Goal: Transaction & Acquisition: Purchase product/service

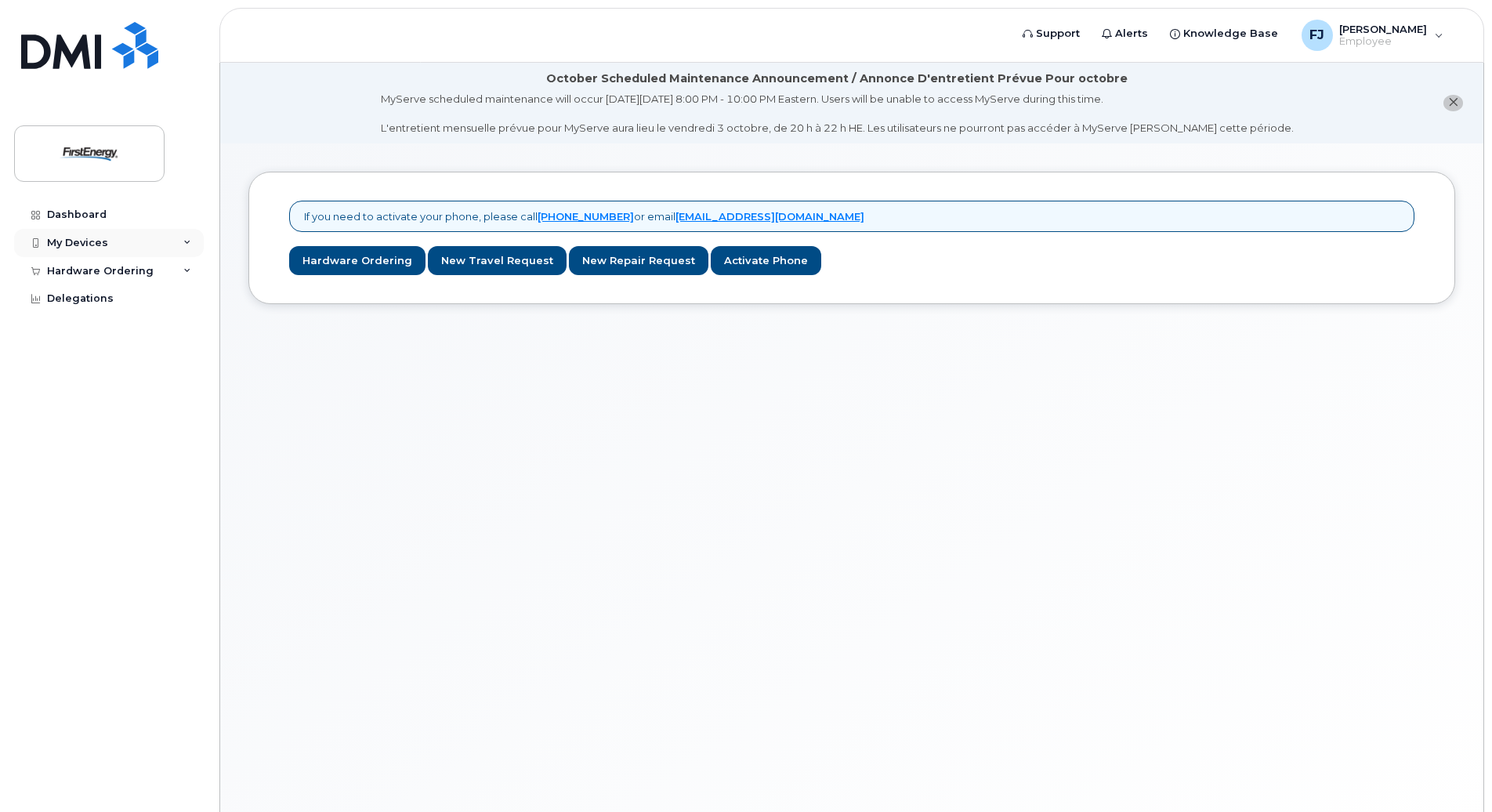
click at [186, 237] on div "My Devices" at bounding box center [109, 243] width 190 height 28
click at [181, 301] on div "Hardware Ordering" at bounding box center [109, 301] width 190 height 28
click at [336, 260] on link "Hardware Ordering" at bounding box center [357, 260] width 136 height 29
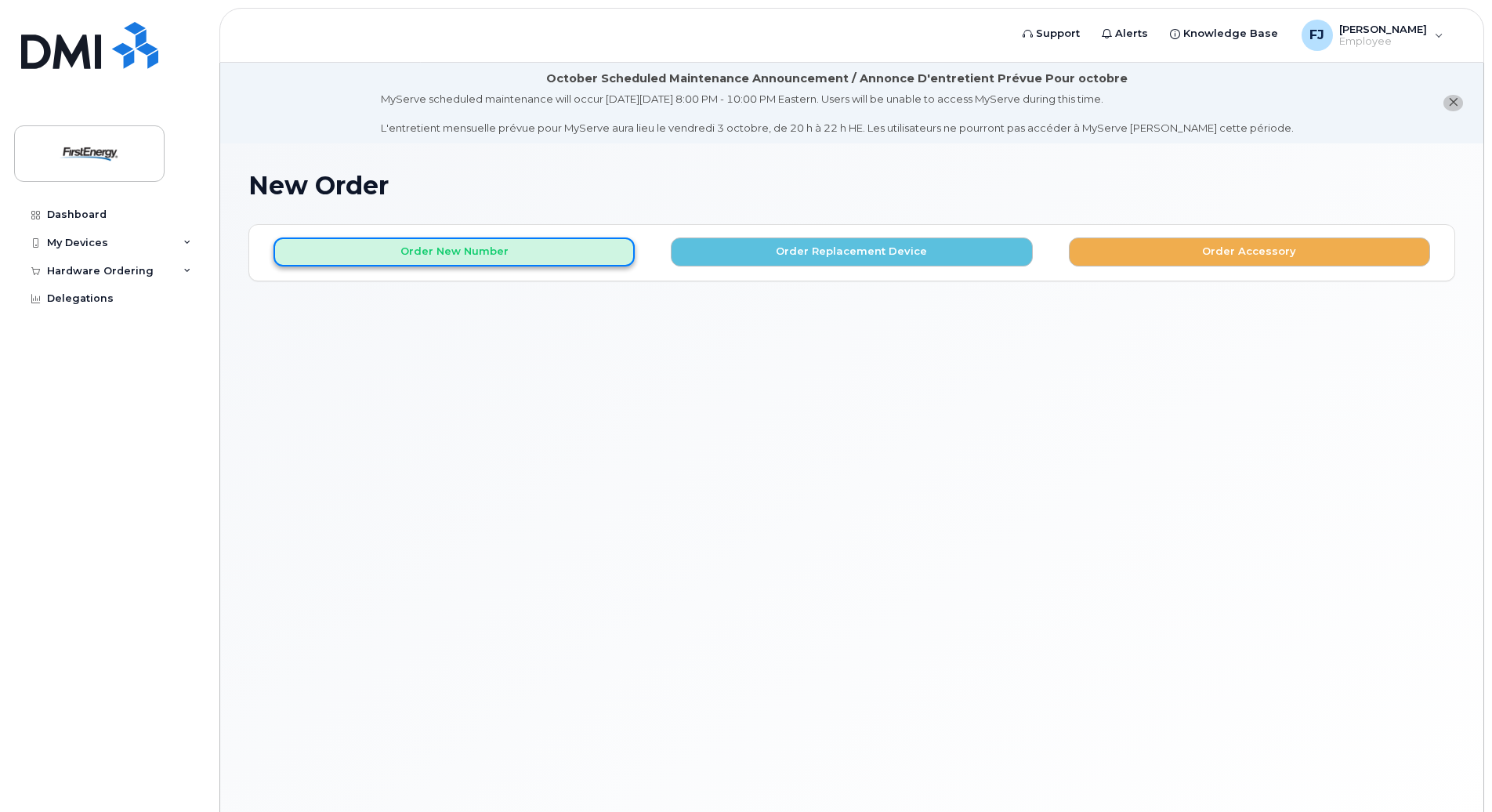
click at [443, 242] on button "Order New Number" at bounding box center [454, 252] width 361 height 29
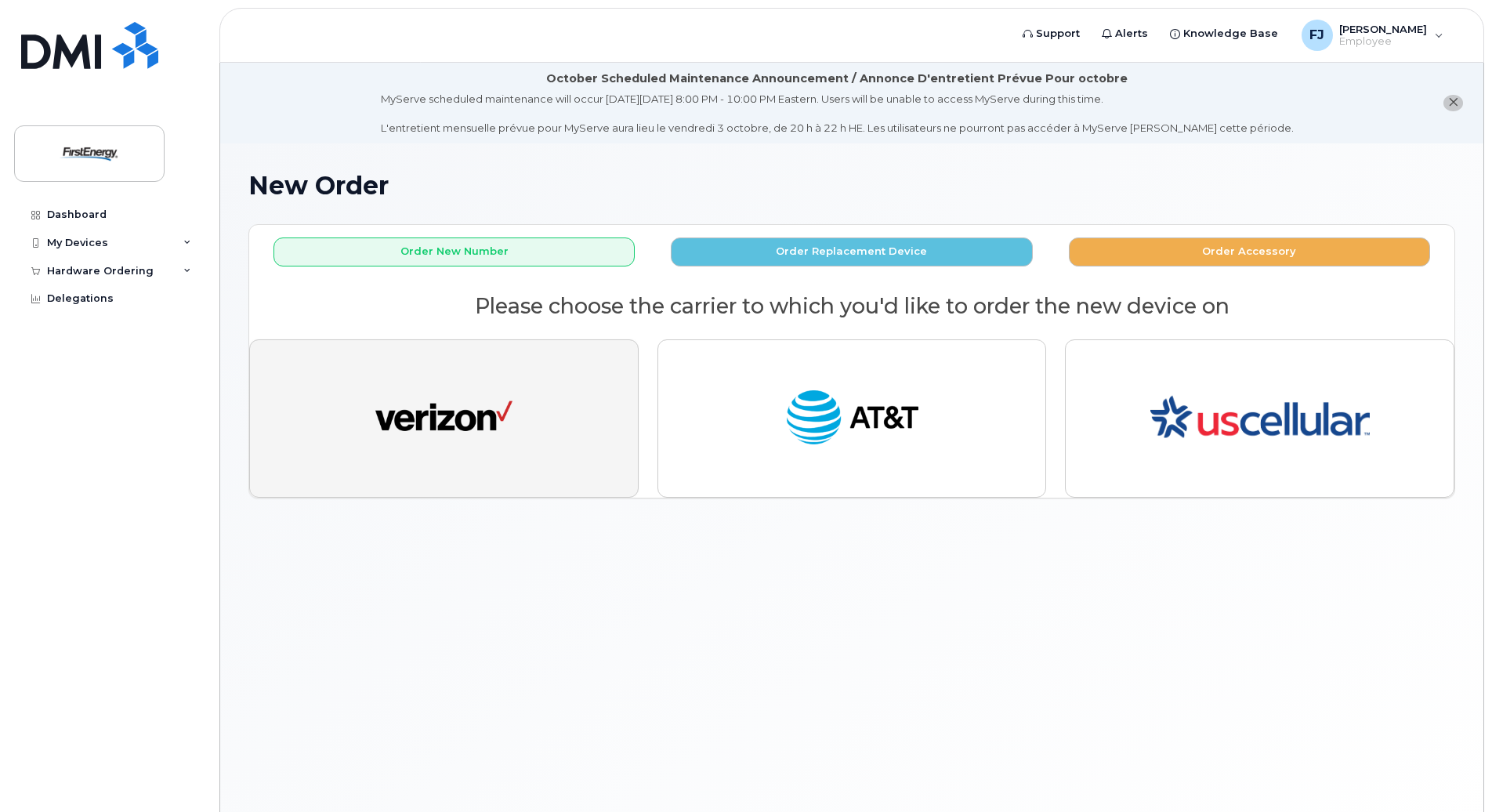
click at [496, 440] on img "button" at bounding box center [444, 418] width 137 height 70
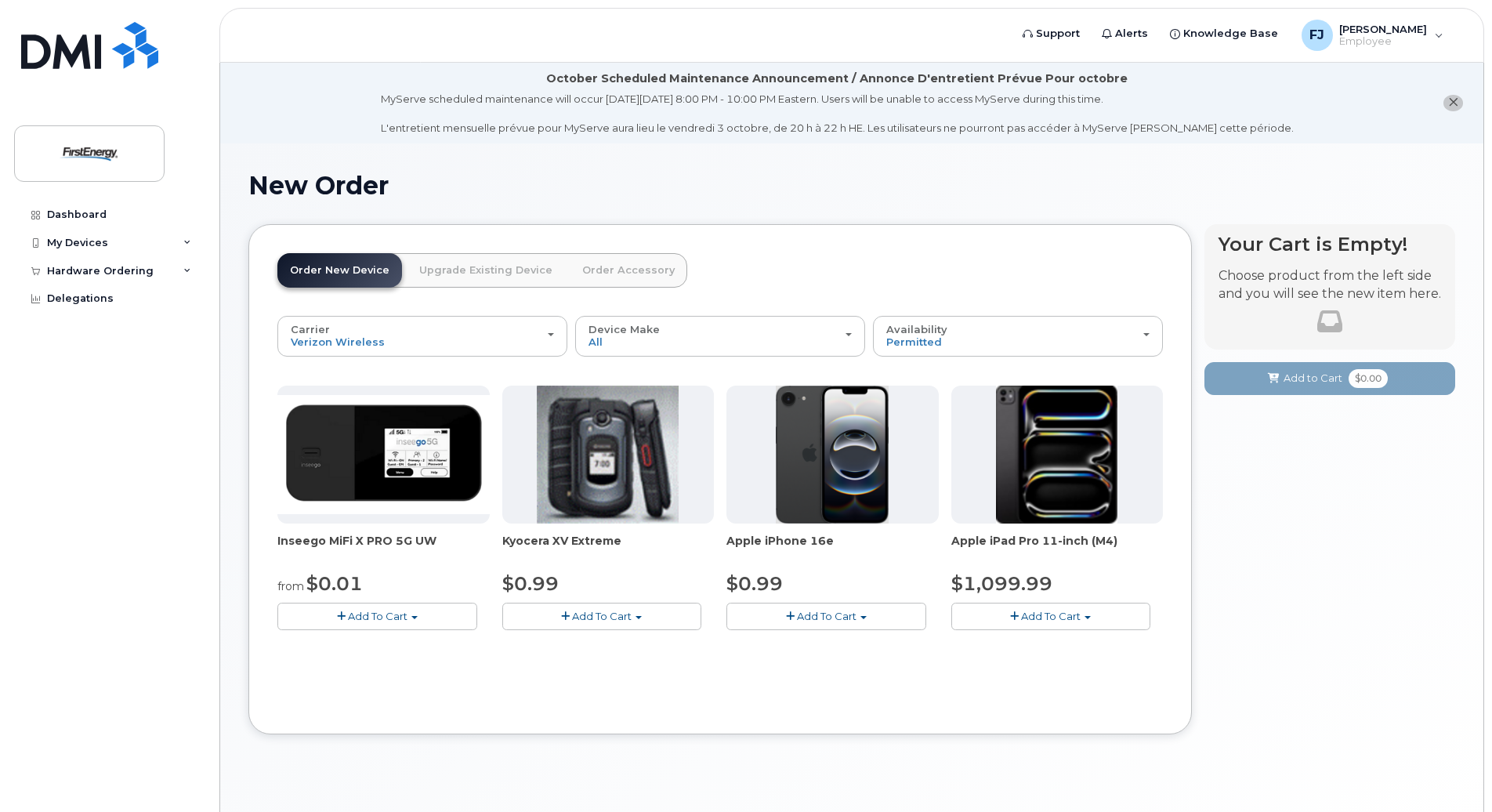
click at [793, 614] on span "button" at bounding box center [790, 616] width 8 height 10
click at [796, 645] on link "$0.99 - 2 Year Activation" at bounding box center [808, 645] width 156 height 19
